Goal: Task Accomplishment & Management: Manage account settings

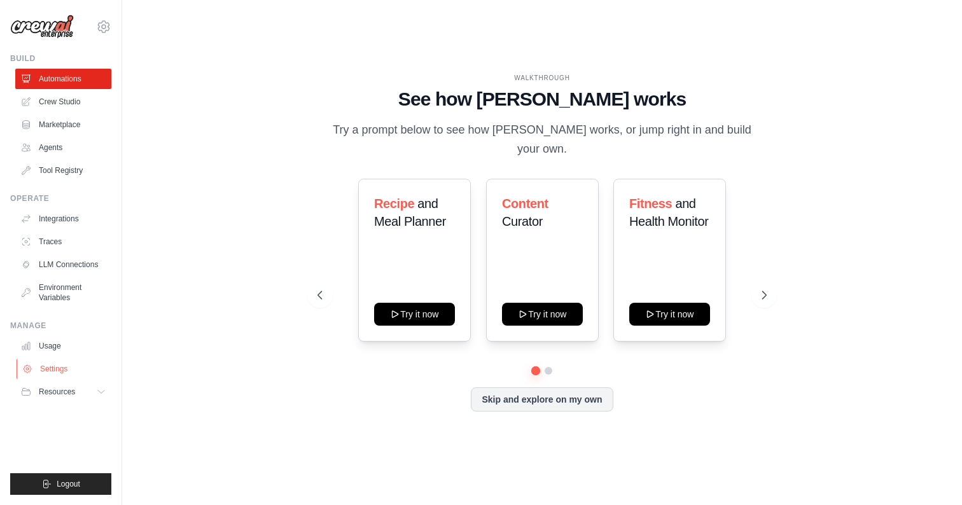
click at [55, 365] on link "Settings" at bounding box center [65, 369] width 96 height 20
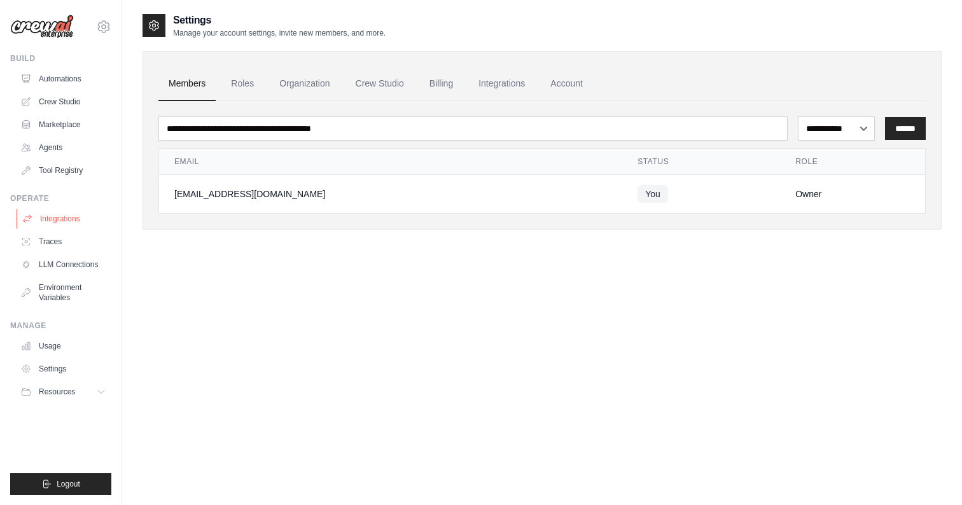
click at [67, 224] on link "Integrations" at bounding box center [65, 219] width 96 height 20
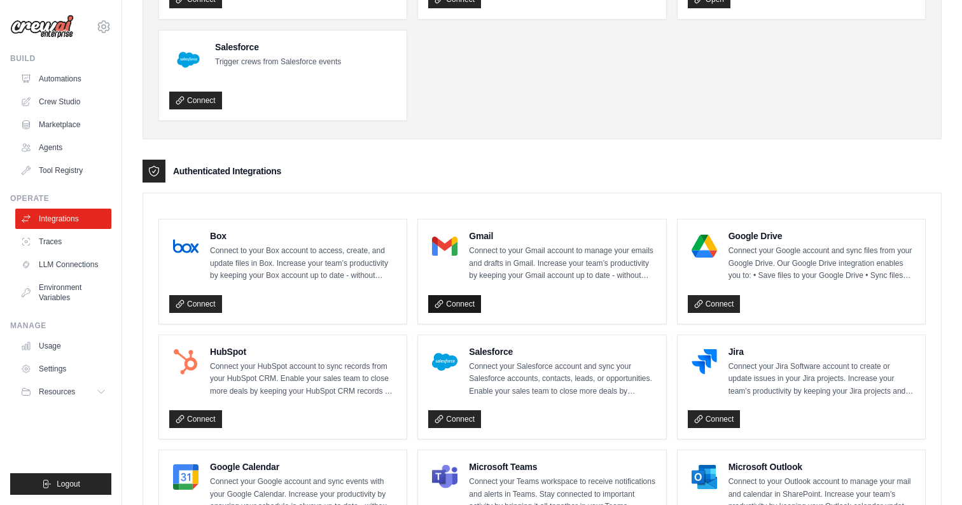
scroll to position [174, 0]
click at [467, 302] on link "Connect" at bounding box center [454, 303] width 53 height 18
